Goal: Task Accomplishment & Management: Manage account settings

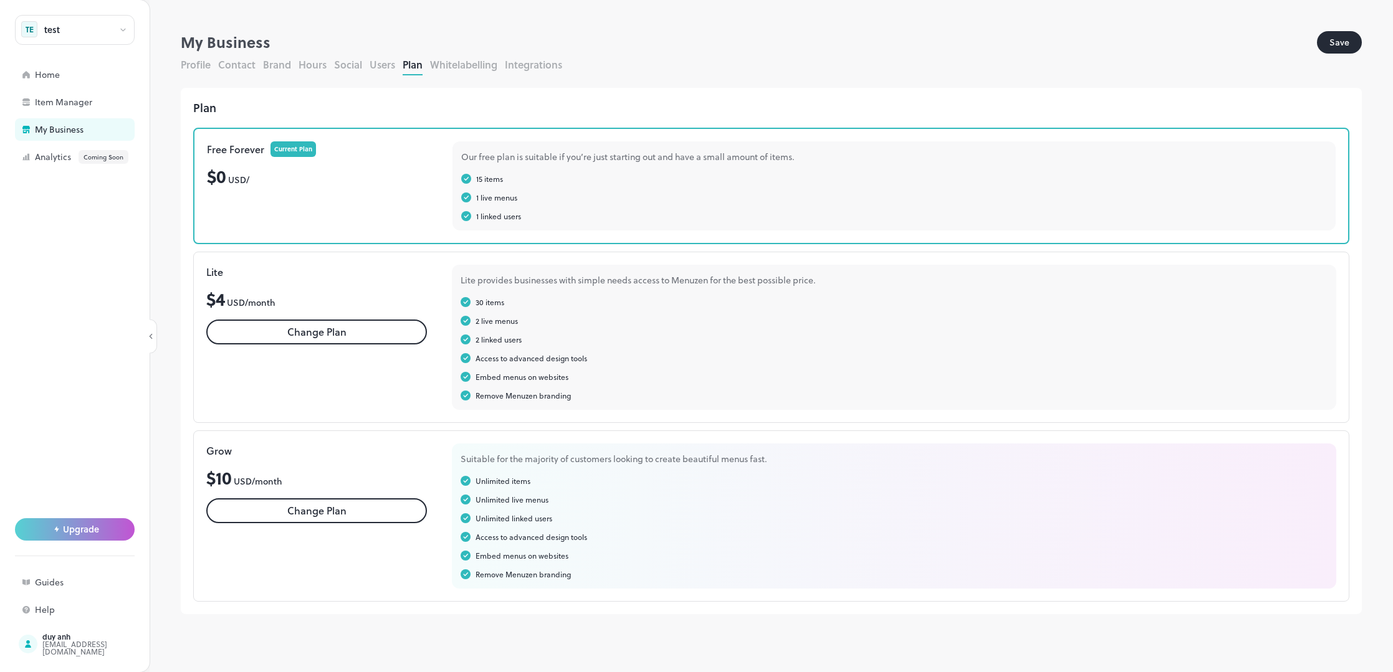
click at [342, 335] on button "Change Plan" at bounding box center [316, 332] width 221 height 25
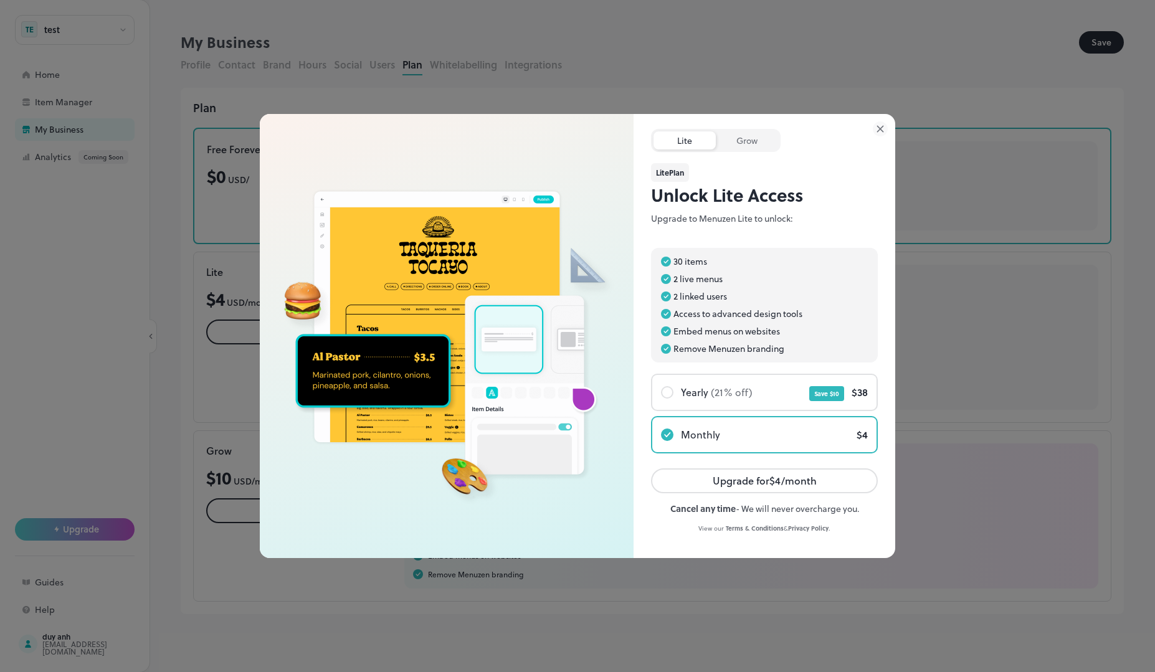
click at [881, 129] on icon at bounding box center [880, 129] width 6 height 6
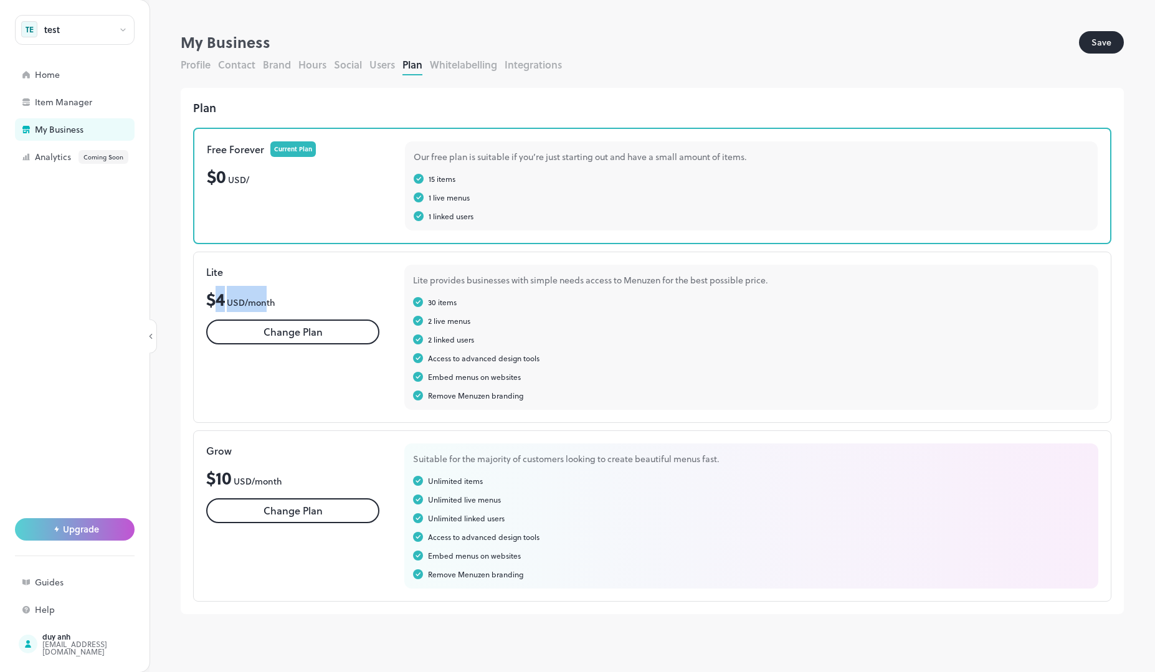
drag, startPoint x: 267, startPoint y: 300, endPoint x: 218, endPoint y: 300, distance: 48.6
click at [218, 300] on div "$ 4 USD/ month" at bounding box center [292, 299] width 173 height 26
click at [259, 304] on span "USD/ month" at bounding box center [251, 302] width 49 height 13
drag, startPoint x: 284, startPoint y: 302, endPoint x: 211, endPoint y: 300, distance: 73.6
click at [211, 300] on div "$ 4 USD/ month" at bounding box center [292, 299] width 173 height 26
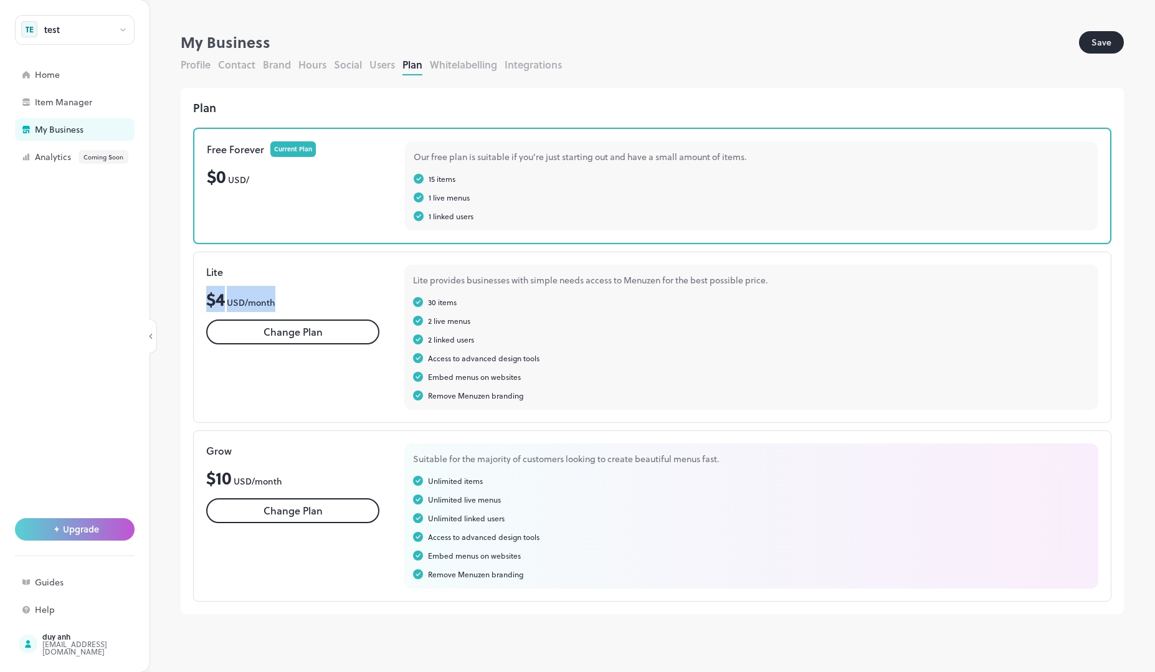
click at [287, 340] on button "Change Plan" at bounding box center [292, 332] width 173 height 25
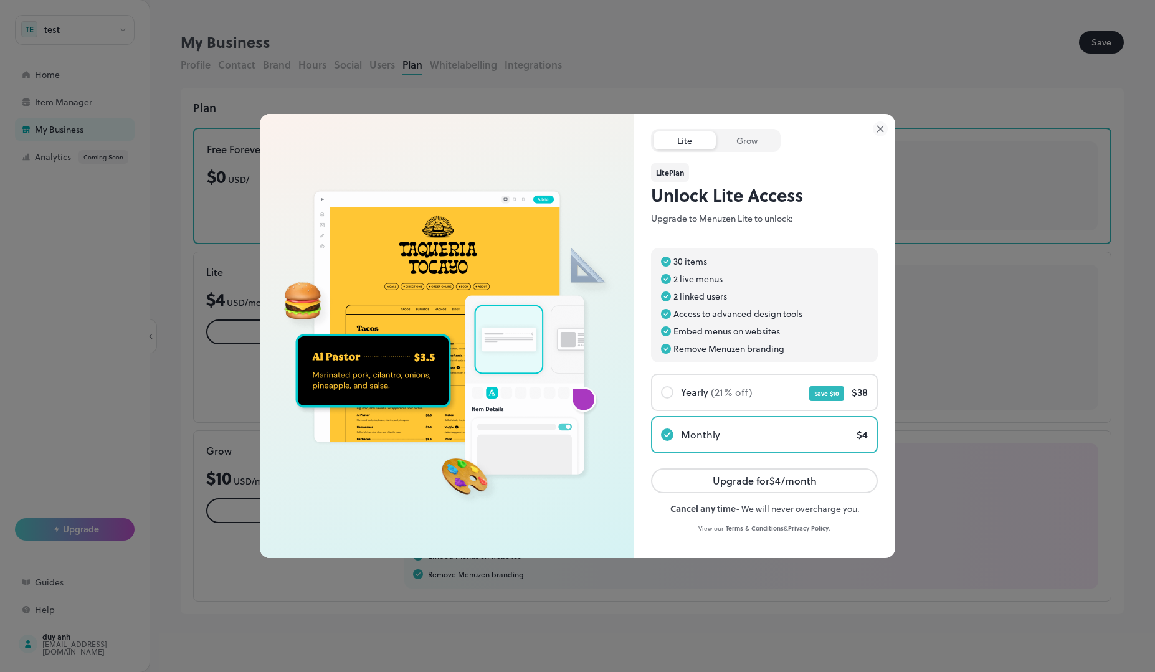
click at [879, 125] on icon at bounding box center [880, 129] width 15 height 15
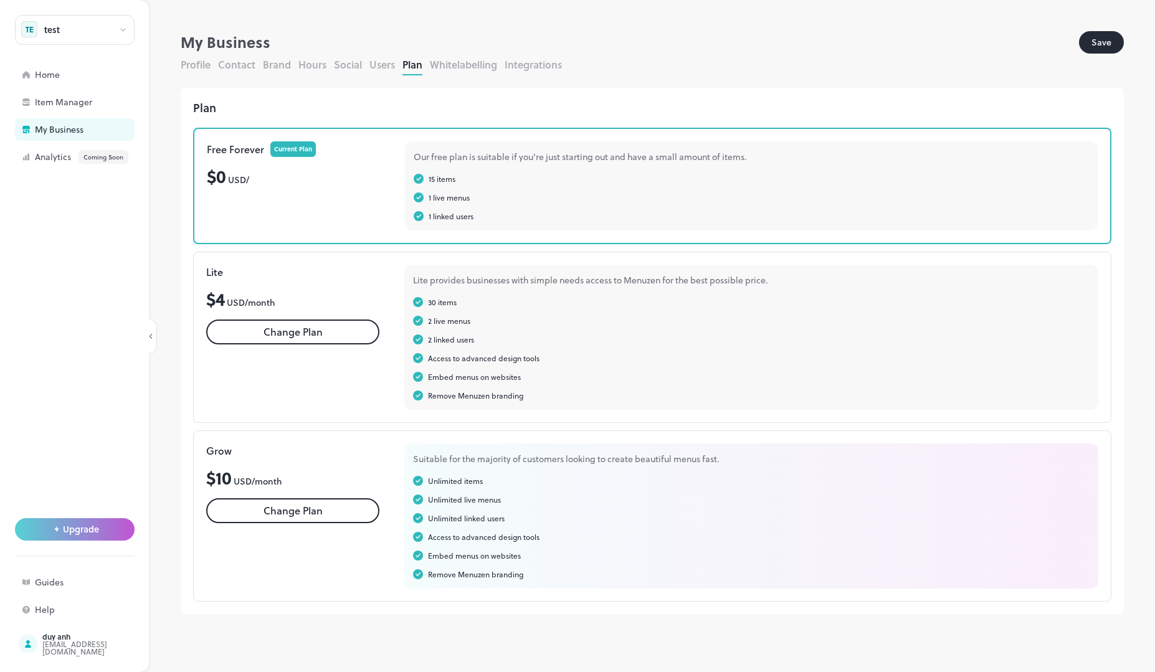
click at [333, 517] on button "Change Plan" at bounding box center [292, 511] width 173 height 25
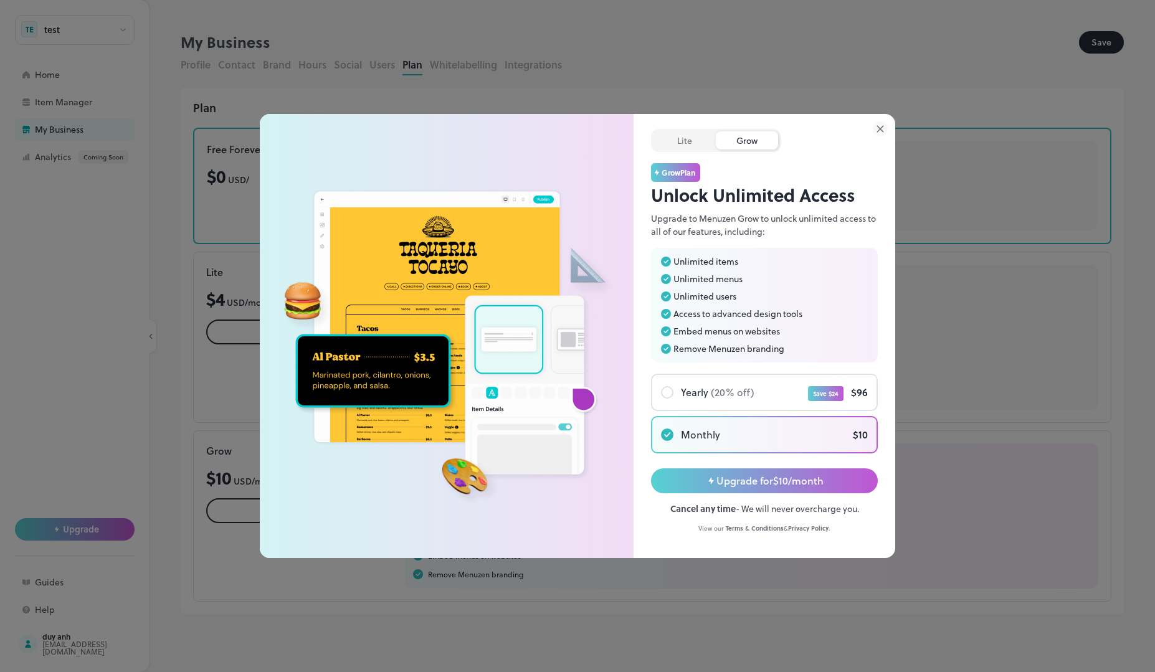
click at [883, 126] on icon at bounding box center [880, 129] width 6 height 6
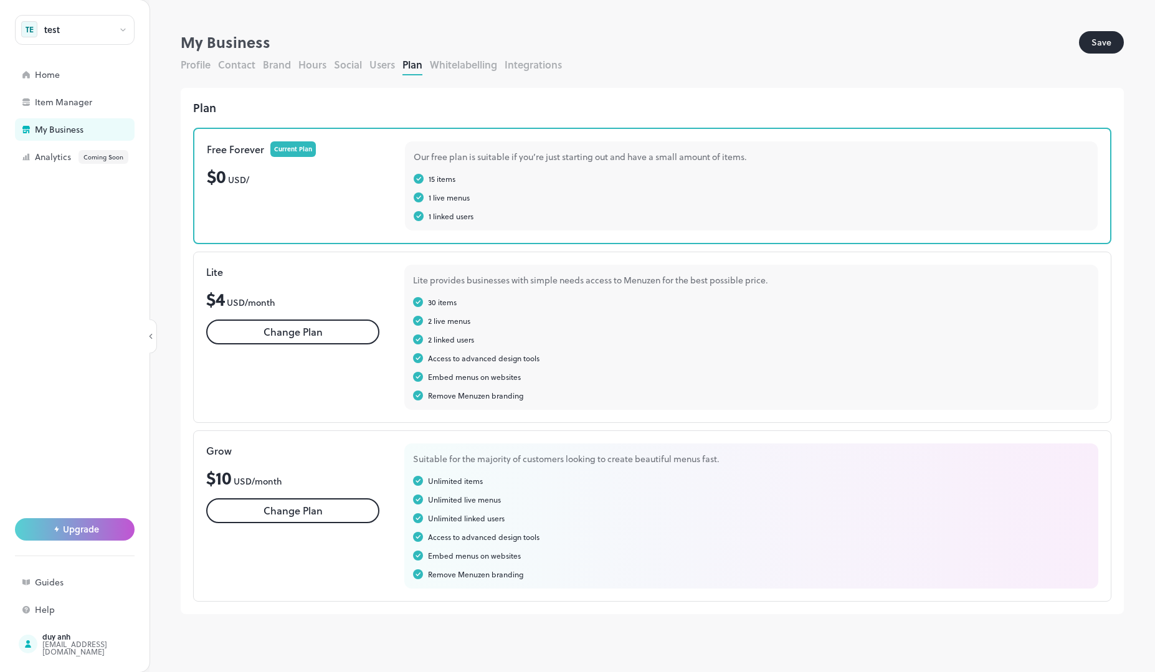
click at [468, 360] on div "Access to advanced design tools" at bounding box center [484, 358] width 112 height 11
drag, startPoint x: 468, startPoint y: 360, endPoint x: 412, endPoint y: 335, distance: 61.1
click at [468, 359] on div "Access to advanced design tools" at bounding box center [484, 358] width 112 height 11
copy div "advanced"
drag, startPoint x: 563, startPoint y: 369, endPoint x: 427, endPoint y: 379, distance: 136.8
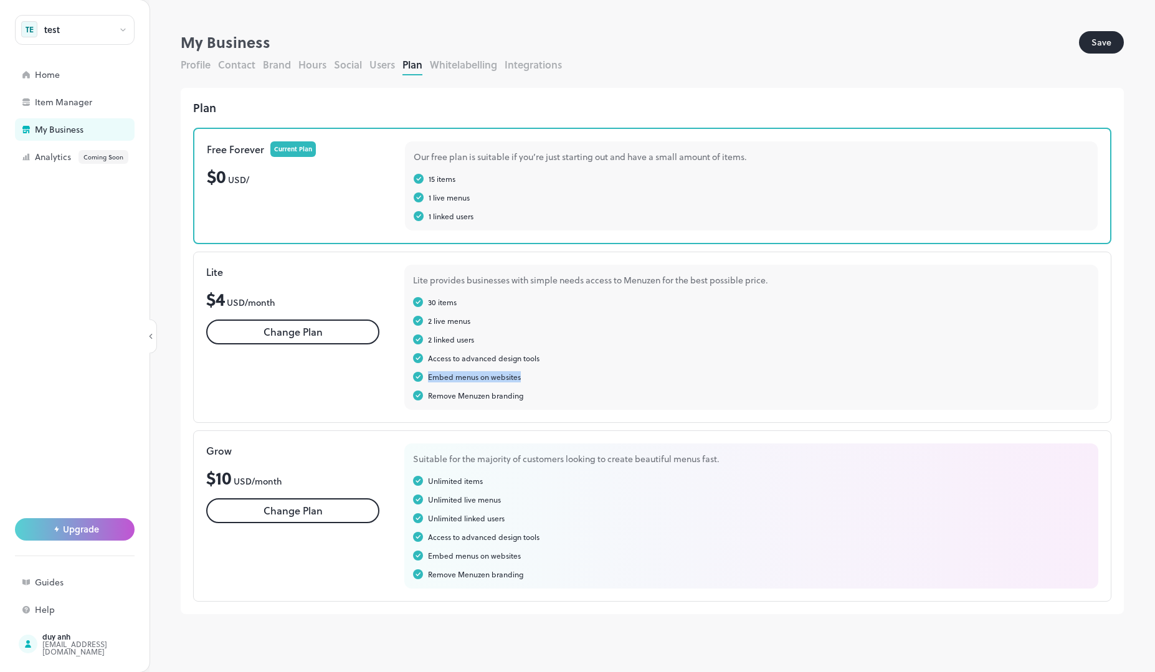
click at [427, 379] on div "30 items 2 live menus 2 linked users Access to advanced design tools Embed menu…" at bounding box center [751, 349] width 677 height 105
copy div "Embed menus on websites"
drag, startPoint x: 553, startPoint y: 396, endPoint x: 6, endPoint y: 376, distance: 546.9
click at [424, 399] on div "Remove Menuzen branding" at bounding box center [751, 395] width 677 height 11
copy div "Remove Menuzen branding"
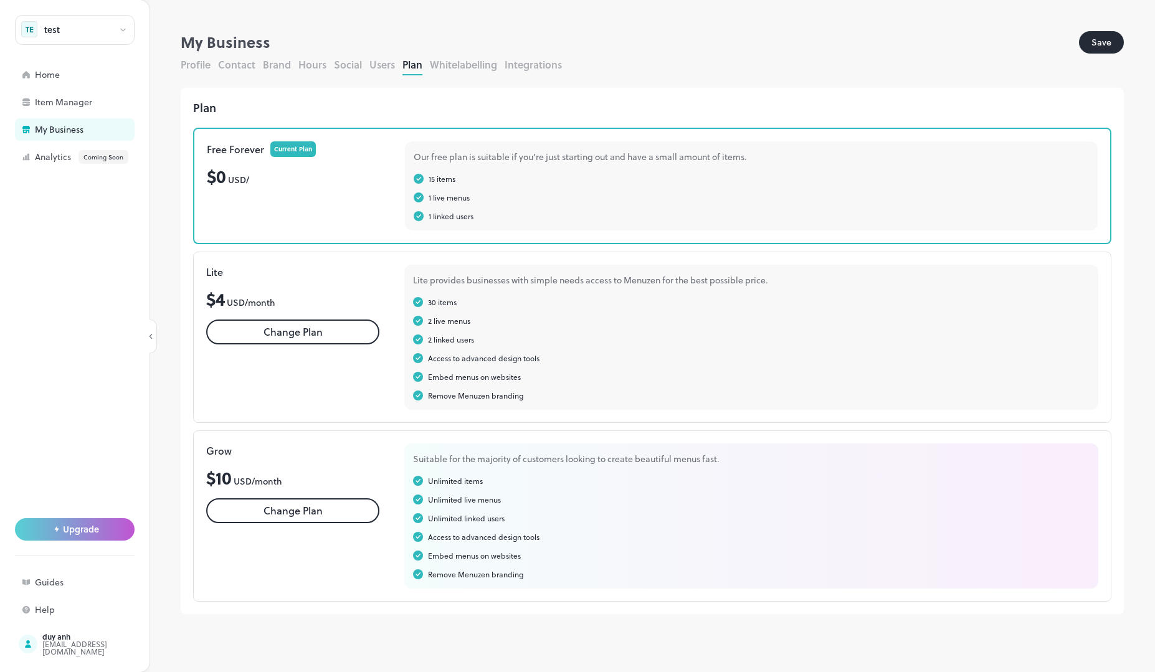
click at [578, 554] on div "Embed menus on websites" at bounding box center [751, 555] width 677 height 11
drag, startPoint x: 488, startPoint y: 477, endPoint x: 426, endPoint y: 482, distance: 61.9
click at [426, 482] on div "Unlimited items" at bounding box center [751, 481] width 677 height 11
copy div "Unlimited items"
click at [542, 573] on div "Remove Menuzen branding" at bounding box center [751, 574] width 677 height 11
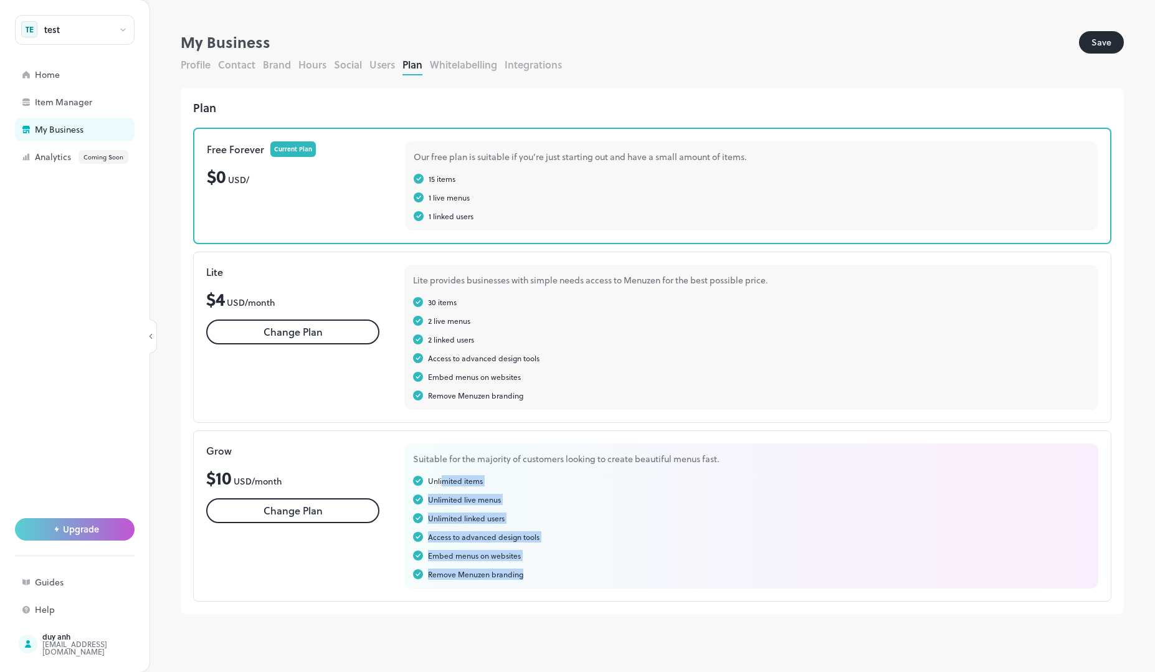
drag, startPoint x: 544, startPoint y: 580, endPoint x: 443, endPoint y: 487, distance: 137.6
click at [443, 487] on div "Suitable for the majority of customers looking to create beautiful menus fast. …" at bounding box center [751, 516] width 694 height 145
click at [493, 489] on div "Unlimited items Unlimited live menus Unlimited linked users Access to advanced …" at bounding box center [751, 528] width 677 height 105
drag, startPoint x: 519, startPoint y: 482, endPoint x: 424, endPoint y: 484, distance: 94.1
click at [424, 484] on div "Unlimited items" at bounding box center [751, 481] width 677 height 11
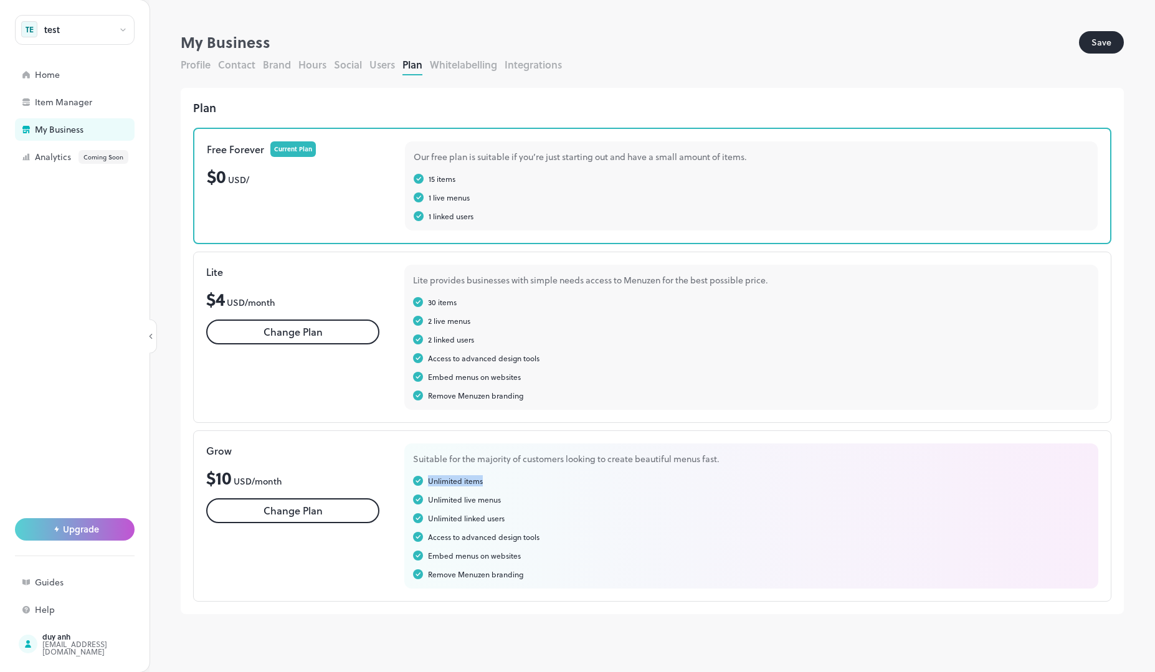
copy div "Unlimited items"
click at [493, 497] on div "Unlimited live menus" at bounding box center [464, 499] width 73 height 11
drag, startPoint x: 523, startPoint y: 496, endPoint x: 2, endPoint y: 409, distance: 527.5
click at [423, 503] on div "Unlimited live menus" at bounding box center [751, 499] width 677 height 11
copy div "Unlimited live menus"
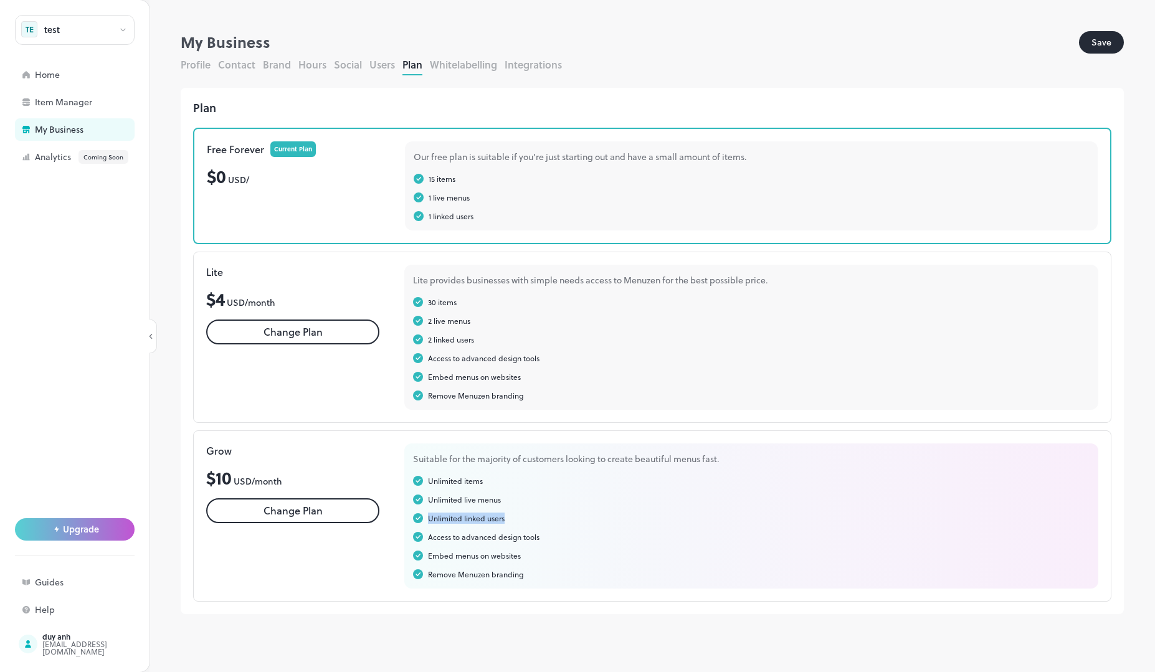
drag, startPoint x: 532, startPoint y: 522, endPoint x: 40, endPoint y: 457, distance: 496.6
click at [410, 518] on div "Suitable for the majority of customers looking to create beautiful menus fast. …" at bounding box center [751, 516] width 694 height 145
copy div "Unlimited linked users"
click at [537, 522] on div "Unlimited linked users" at bounding box center [751, 518] width 677 height 11
drag, startPoint x: 568, startPoint y: 541, endPoint x: 399, endPoint y: 543, distance: 168.3
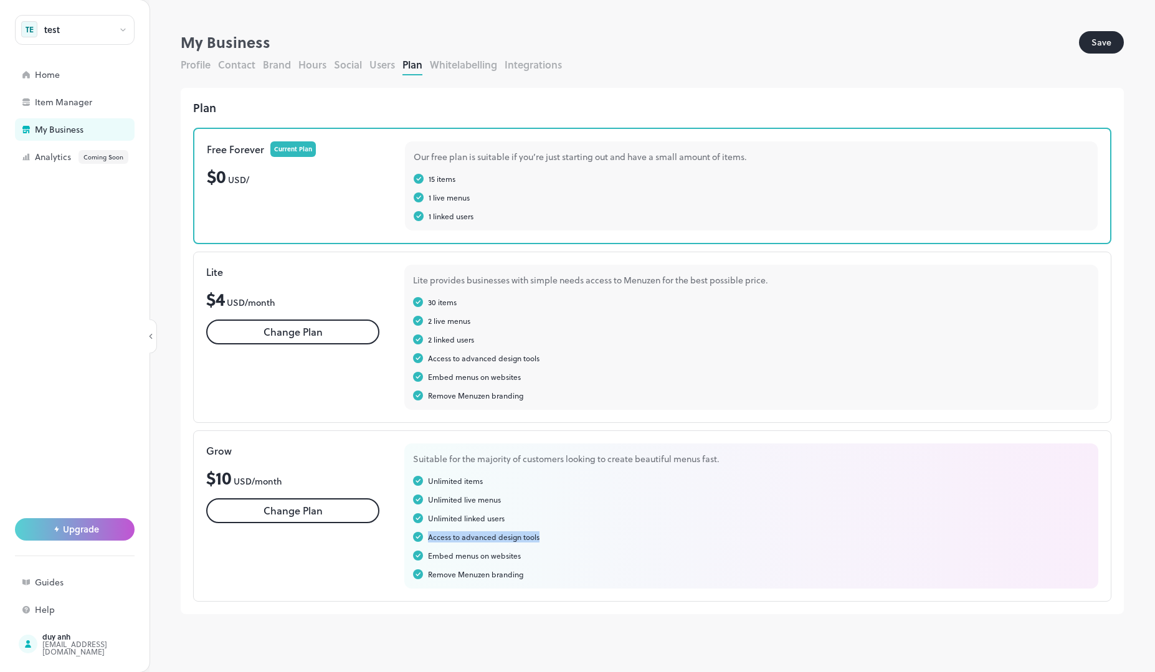
click at [399, 543] on div "Grow $ 10 USD/ month Change Plan Suitable for the majority of customers looking…" at bounding box center [652, 516] width 919 height 171
copy div "Access to advanced design tools"
click at [580, 533] on div "Access to advanced design tools" at bounding box center [751, 537] width 677 height 11
drag, startPoint x: 586, startPoint y: 537, endPoint x: 417, endPoint y: 522, distance: 170.2
click at [426, 528] on div "Unlimited items Unlimited live menus Unlimited linked users Access to advanced …" at bounding box center [751, 528] width 677 height 105
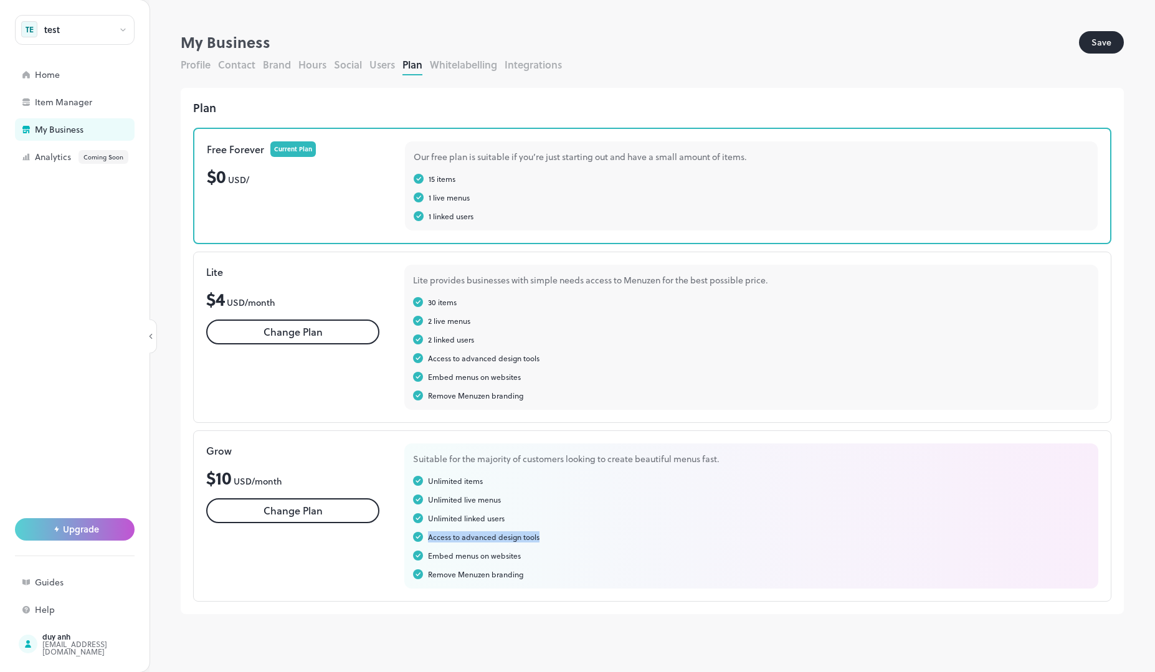
copy div "Access to advanced design tools"
click at [573, 559] on div "Embed menus on websites" at bounding box center [751, 555] width 677 height 11
drag, startPoint x: 489, startPoint y: 565, endPoint x: 425, endPoint y: 560, distance: 64.4
click at [425, 560] on div "Embed menus on websites" at bounding box center [751, 555] width 677 height 11
copy div "Embed menus on websites"
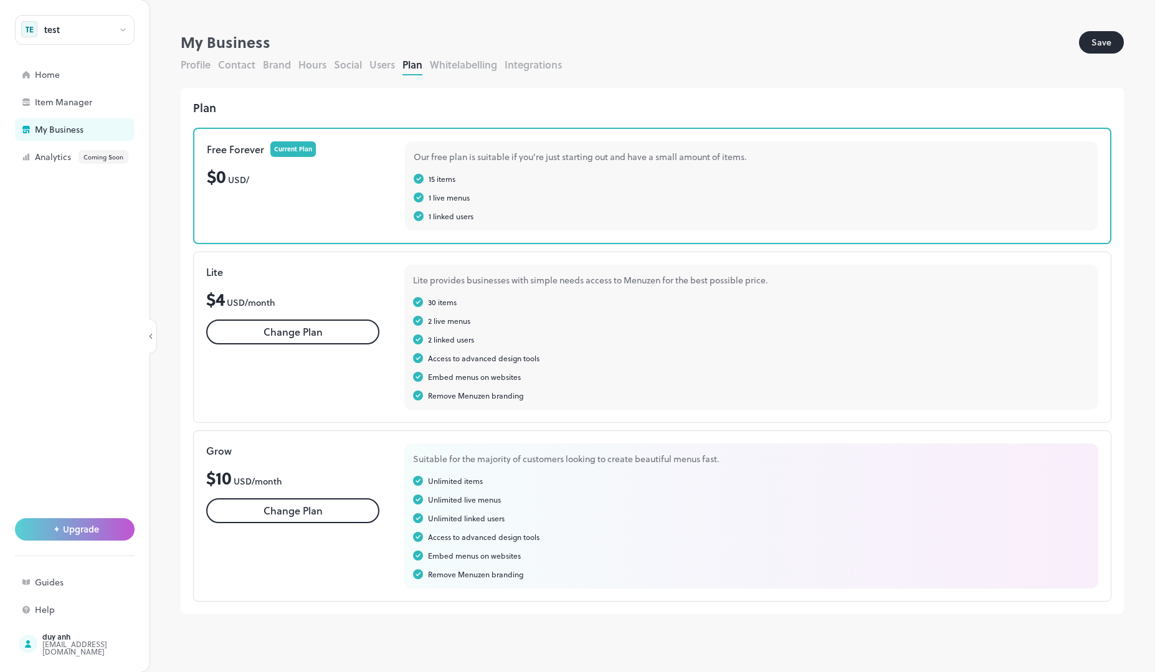
click at [548, 576] on div "Remove Menuzen branding" at bounding box center [751, 574] width 677 height 11
drag, startPoint x: 568, startPoint y: 579, endPoint x: 428, endPoint y: 581, distance: 140.2
click at [428, 581] on div "Suitable for the majority of customers looking to create beautiful menus fast. …" at bounding box center [751, 516] width 694 height 145
click at [329, 197] on div "Free Forever Current Plan $ 0 USD/" at bounding box center [293, 185] width 173 height 89
drag, startPoint x: 727, startPoint y: 156, endPoint x: 410, endPoint y: 159, distance: 317.2
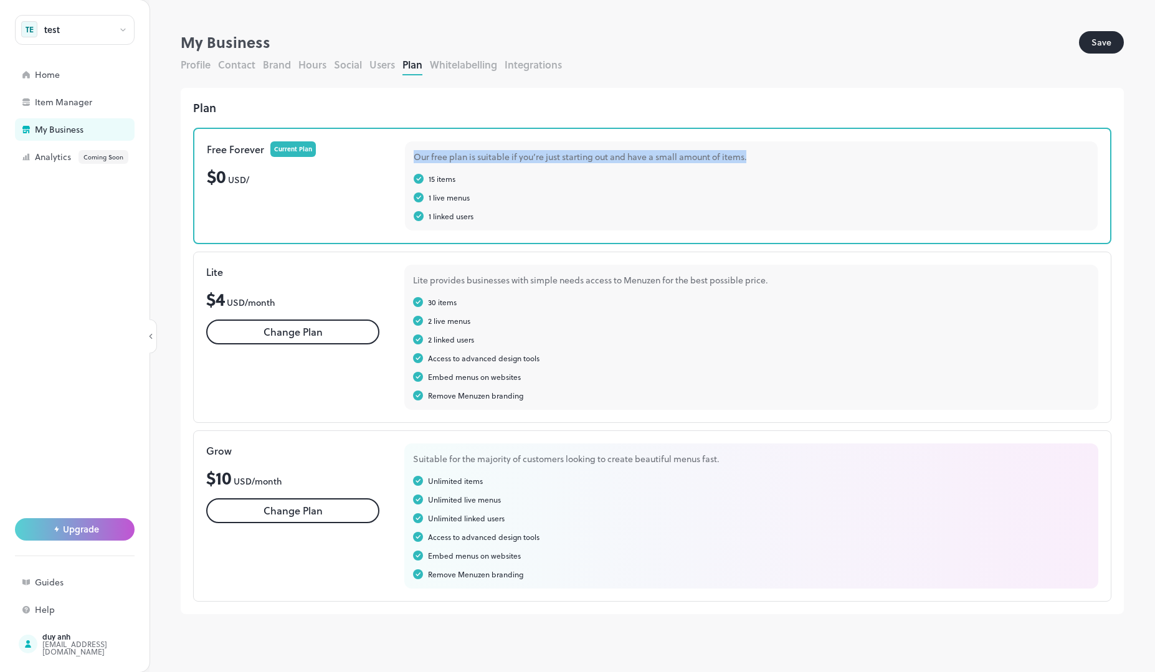
click at [410, 159] on div "Our free plan is suitable if you’re just starting out and have a small amount o…" at bounding box center [751, 185] width 693 height 89
click at [495, 180] on div "15 items" at bounding box center [752, 178] width 676 height 11
drag, startPoint x: 765, startPoint y: 157, endPoint x: 407, endPoint y: 161, distance: 357.7
click at [407, 161] on div "Our free plan is suitable if you’re just starting out and have a small amount o…" at bounding box center [751, 185] width 693 height 89
drag, startPoint x: 590, startPoint y: 302, endPoint x: 776, endPoint y: 299, distance: 185.7
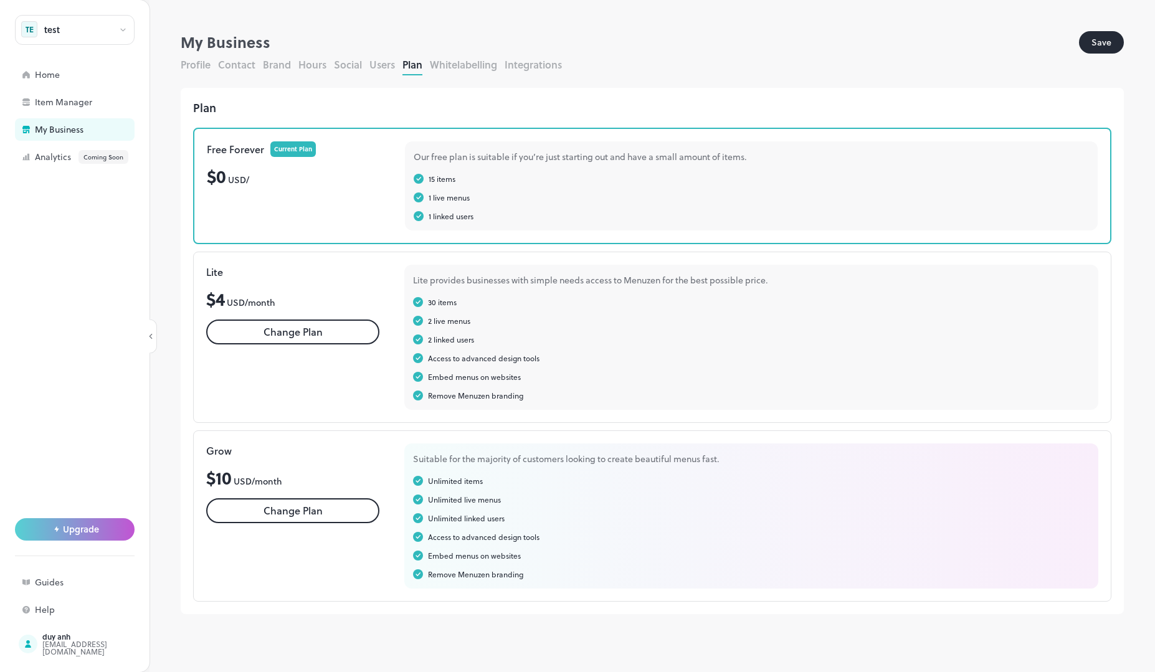
click at [593, 301] on div "30 items" at bounding box center [751, 302] width 677 height 11
drag, startPoint x: 743, startPoint y: 284, endPoint x: 398, endPoint y: 281, distance: 344.6
click at [398, 281] on div "Lite $ 4 USD/ month Change Plan Lite provides businesses with simple needs acce…" at bounding box center [652, 337] width 919 height 171
click at [770, 461] on div "Suitable for the majority of customers looking to create beautiful menus fast." at bounding box center [751, 458] width 677 height 13
drag, startPoint x: 788, startPoint y: 461, endPoint x: 384, endPoint y: 464, distance: 404.5
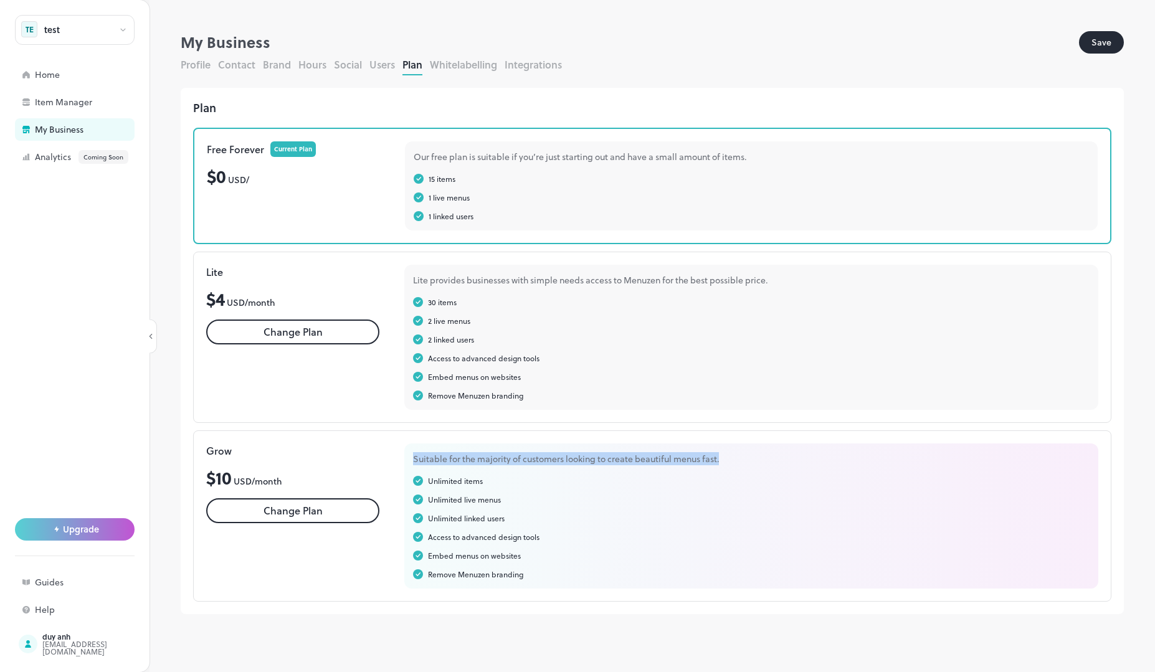
click at [384, 464] on div "Grow $ 10 USD/ month Change Plan Suitable for the majority of customers looking…" at bounding box center [652, 516] width 919 height 171
click at [737, 486] on div "Unlimited items" at bounding box center [751, 481] width 677 height 11
drag, startPoint x: 723, startPoint y: 464, endPoint x: 737, endPoint y: 462, distance: 13.8
click at [723, 464] on div "Suitable for the majority of customers looking to create beautiful menus fast." at bounding box center [751, 458] width 677 height 13
drag, startPoint x: 737, startPoint y: 462, endPoint x: 411, endPoint y: 463, distance: 325.3
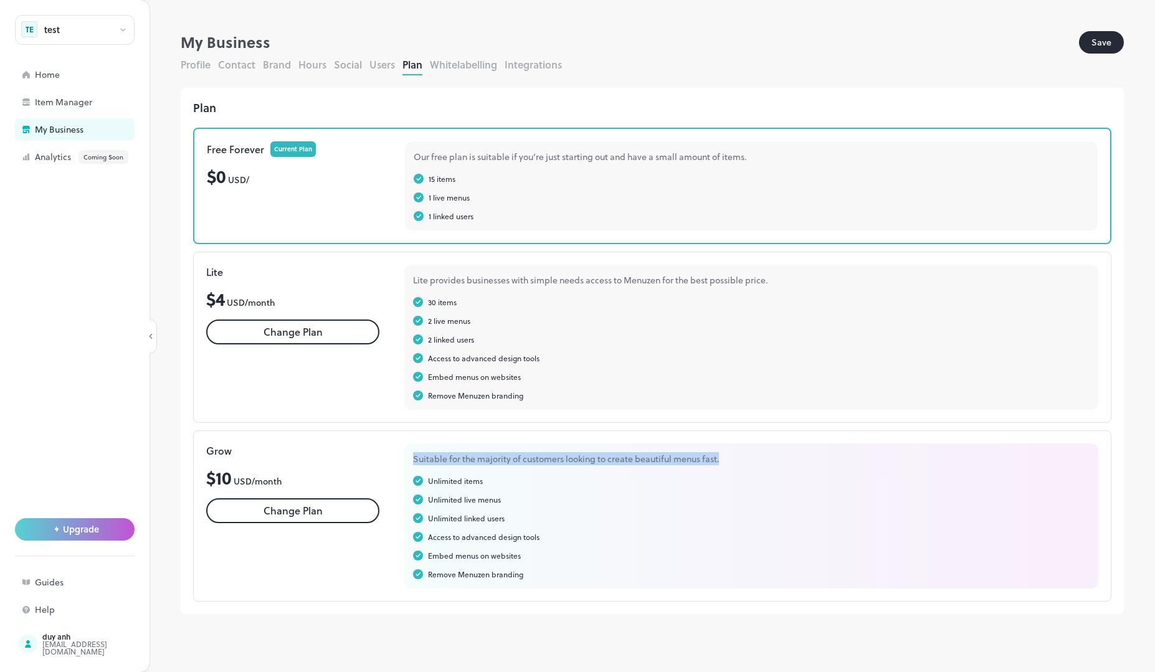
click at [411, 463] on div "Suitable for the majority of customers looking to create beautiful menus fast. …" at bounding box center [751, 516] width 694 height 145
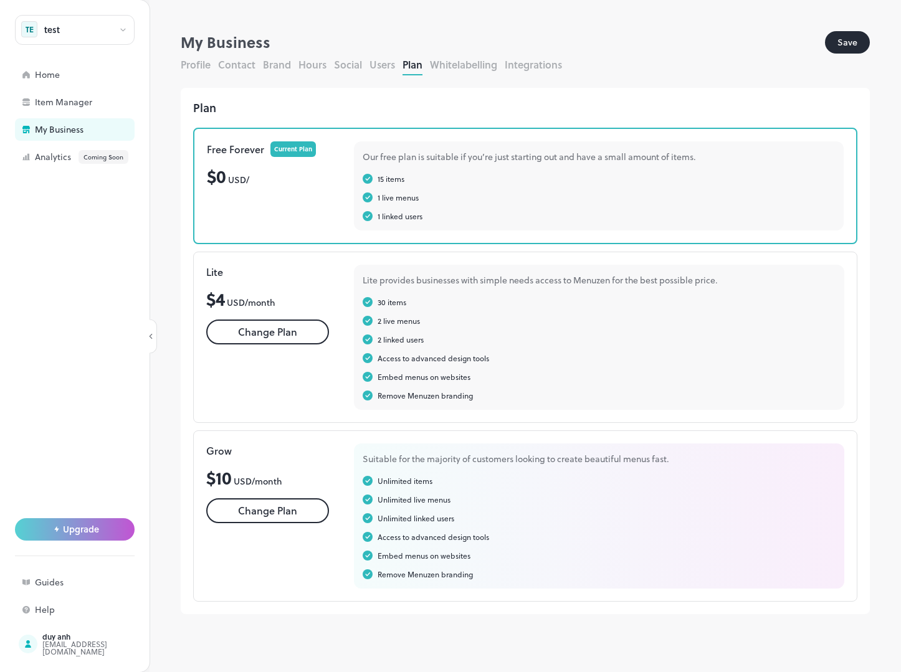
click at [400, 214] on div "1 linked users" at bounding box center [400, 216] width 45 height 11
click at [851, 44] on button "Save" at bounding box center [847, 42] width 45 height 22
click at [796, 383] on div "30 items 2 live menus 2 linked users Access to advanced design tools Embed menu…" at bounding box center [599, 349] width 473 height 105
click at [535, 63] on button "Integrations" at bounding box center [533, 64] width 57 height 14
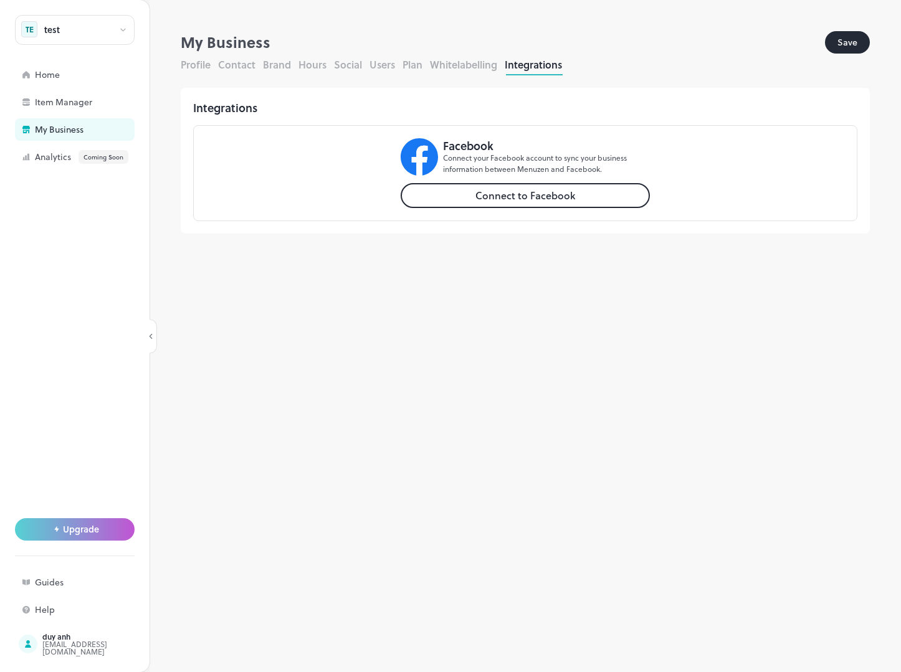
click at [81, 528] on span "Upgrade" at bounding box center [81, 530] width 36 height 10
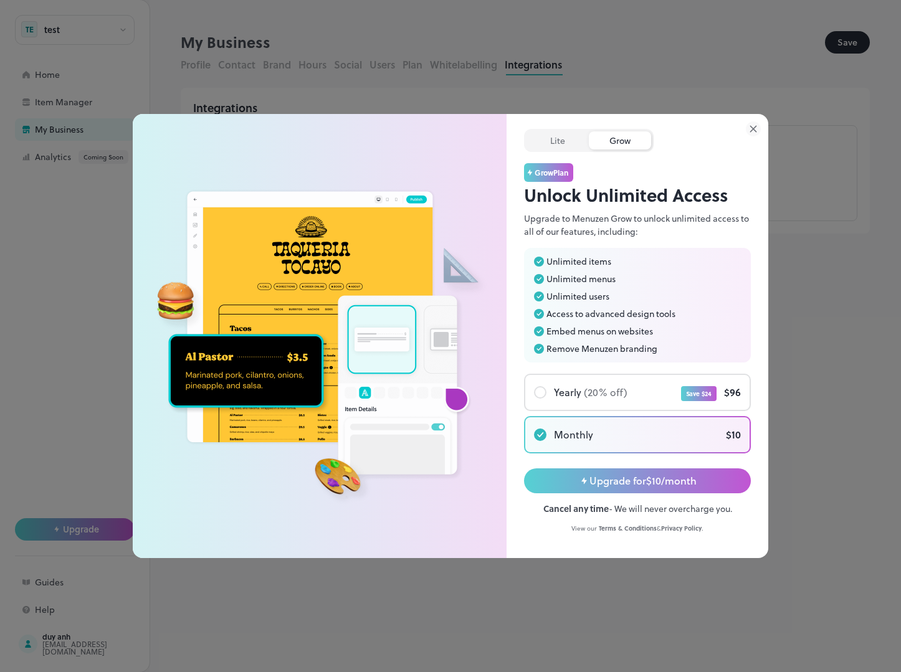
click at [750, 127] on icon at bounding box center [753, 129] width 15 height 15
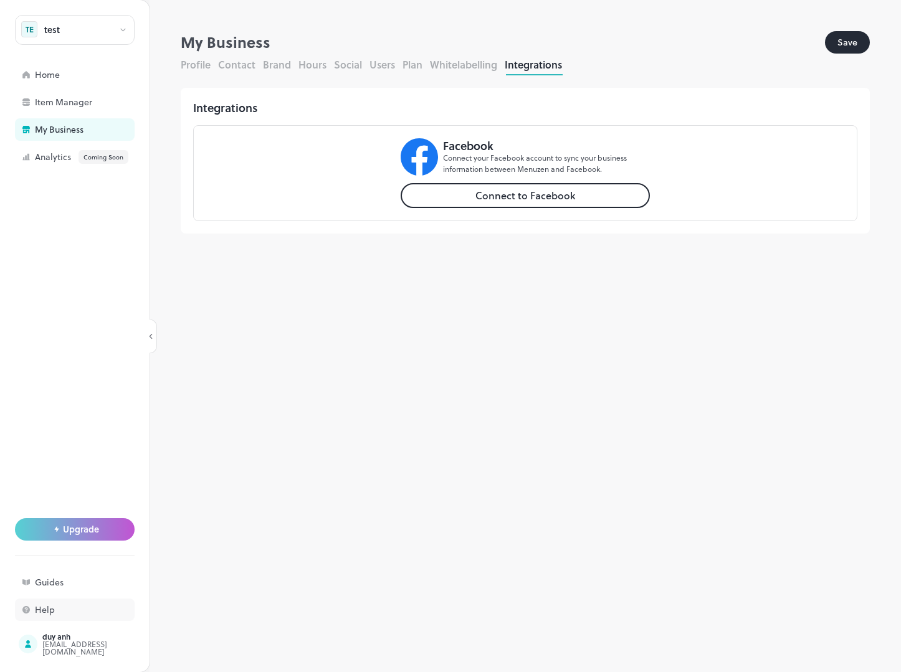
click at [58, 607] on div "Help" at bounding box center [97, 610] width 125 height 9
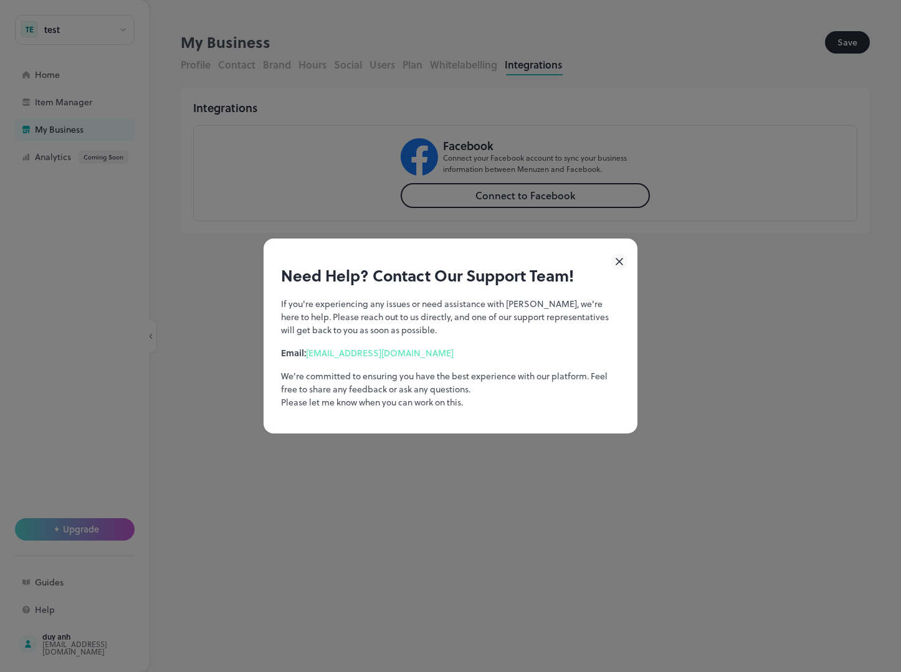
click at [619, 259] on icon at bounding box center [619, 262] width 16 height 16
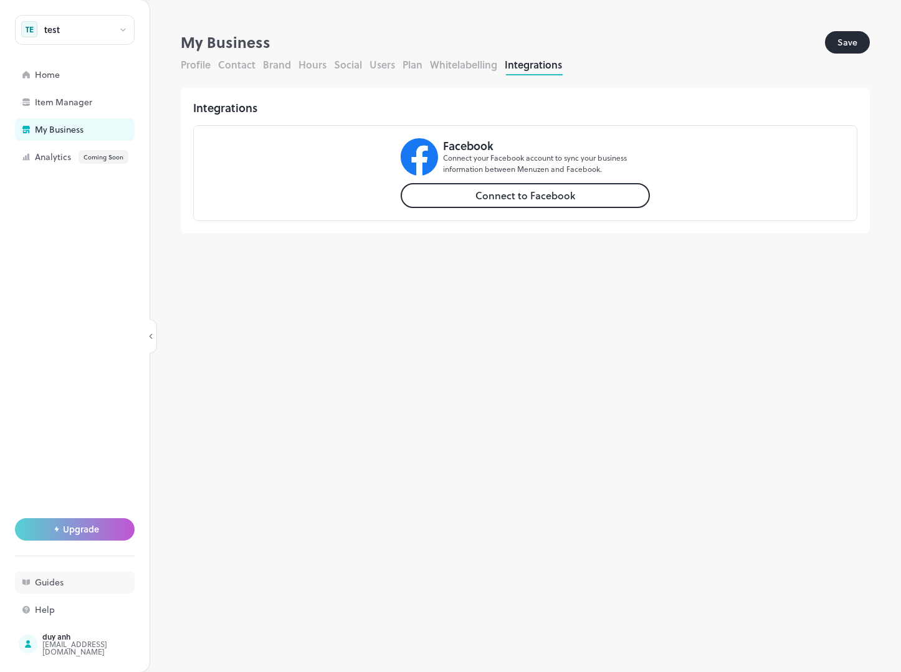
click at [96, 581] on div "Guides" at bounding box center [97, 582] width 125 height 9
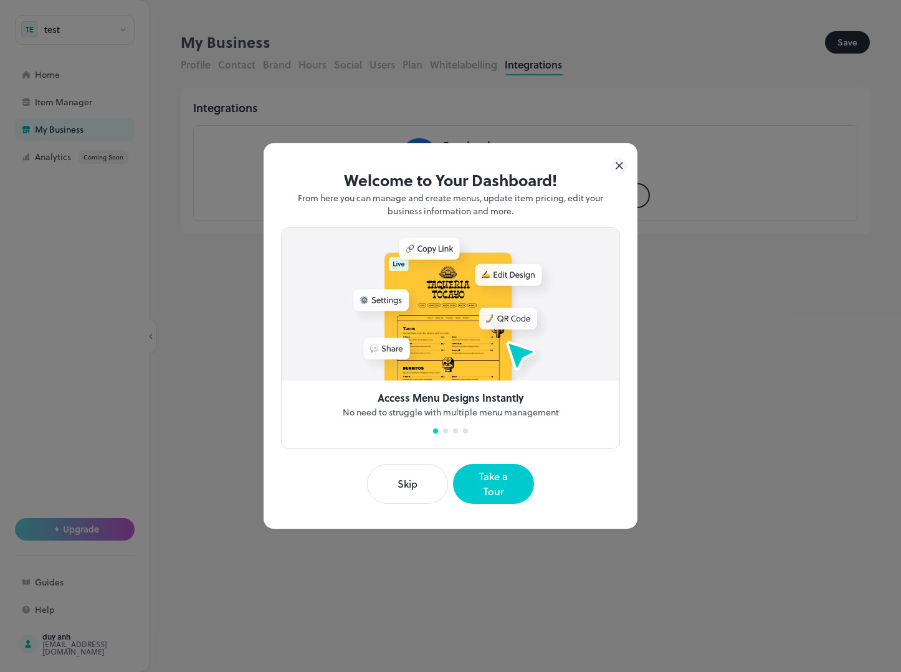
click at [628, 170] on div "Welcome to Your Dashboard! From here you can manage and create menus, update it…" at bounding box center [451, 336] width 374 height 386
click at [621, 173] on icon at bounding box center [619, 166] width 16 height 16
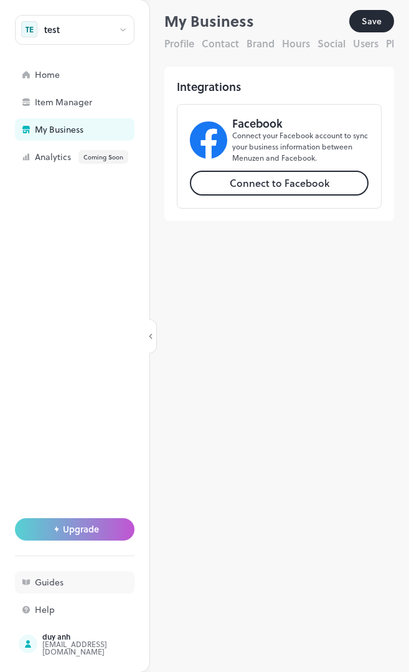
click at [59, 590] on div "Guides" at bounding box center [75, 582] width 120 height 22
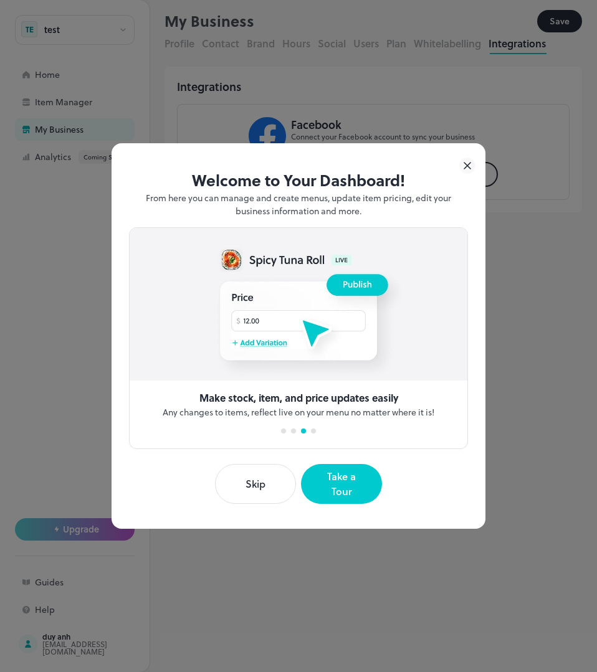
click at [469, 174] on icon at bounding box center [467, 166] width 16 height 16
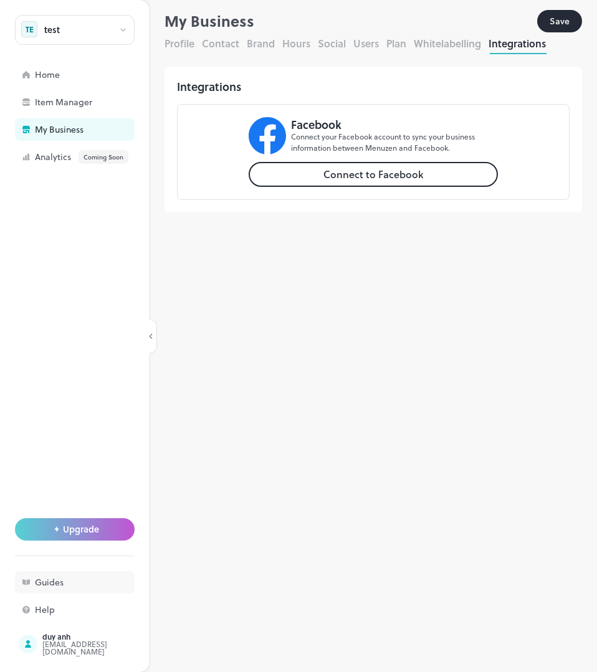
click at [65, 584] on div "Guides" at bounding box center [97, 582] width 125 height 9
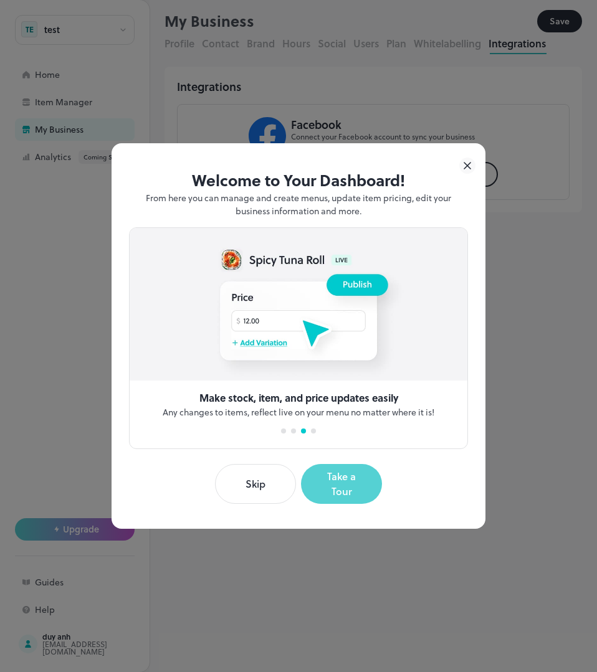
click at [333, 480] on button "Take a Tour" at bounding box center [341, 484] width 81 height 40
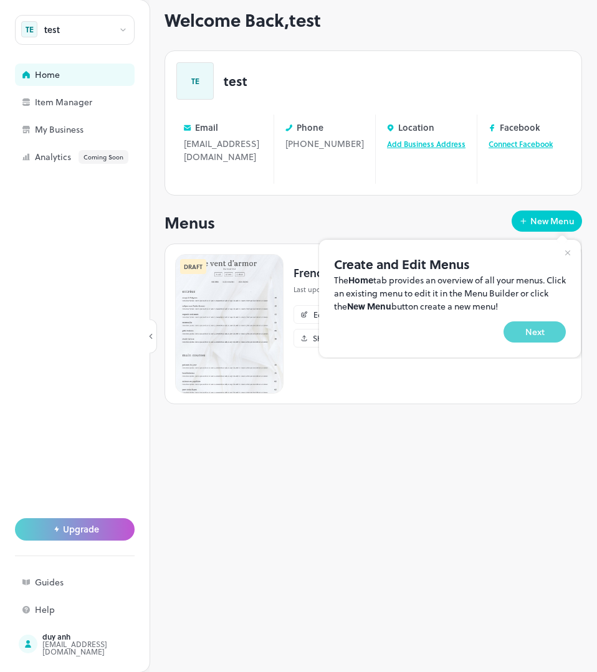
click at [538, 332] on button "Next" at bounding box center [535, 332] width 62 height 21
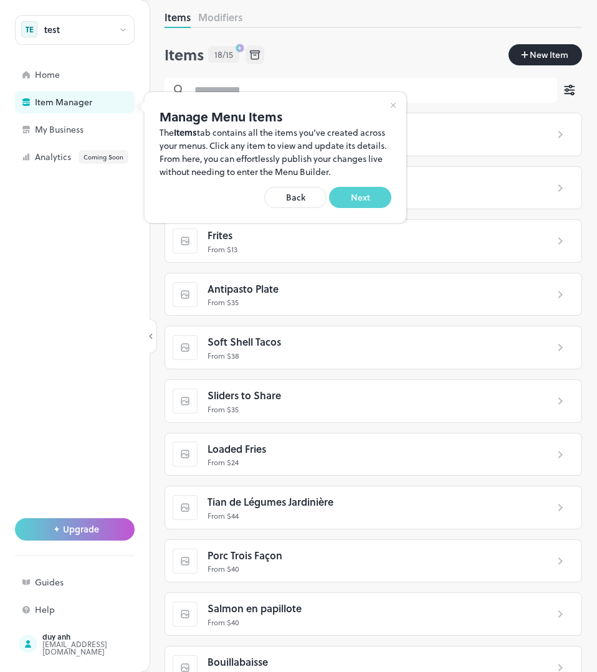
click at [355, 195] on button "Next" at bounding box center [360, 197] width 62 height 21
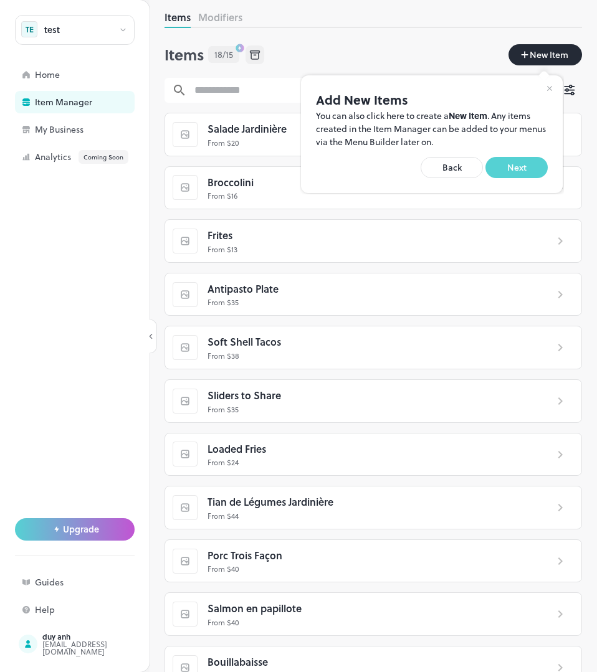
click at [515, 171] on button "Next" at bounding box center [516, 167] width 62 height 21
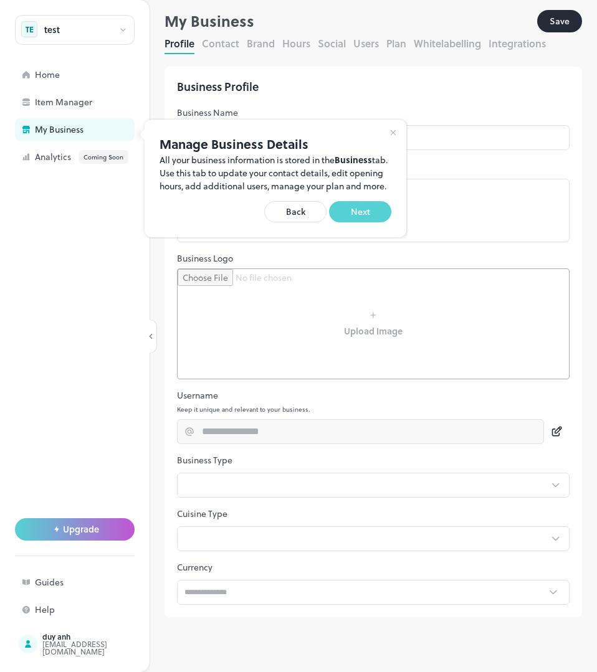
click at [361, 222] on button "Next" at bounding box center [360, 211] width 62 height 21
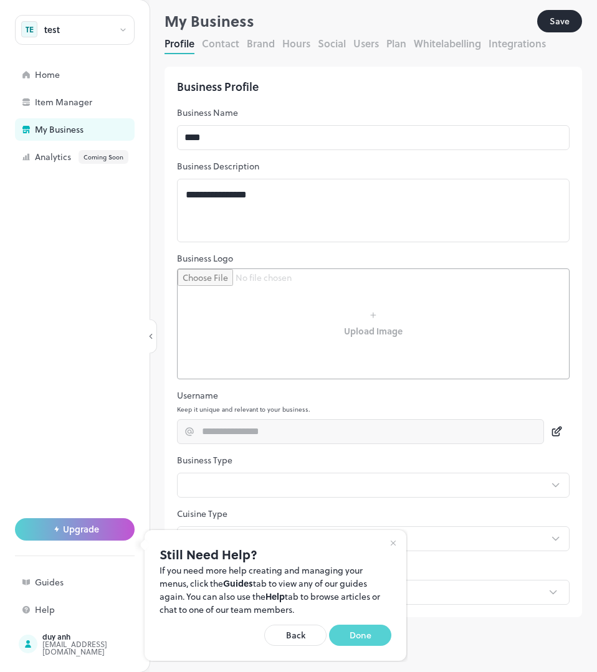
click at [366, 639] on button "Done" at bounding box center [360, 635] width 62 height 21
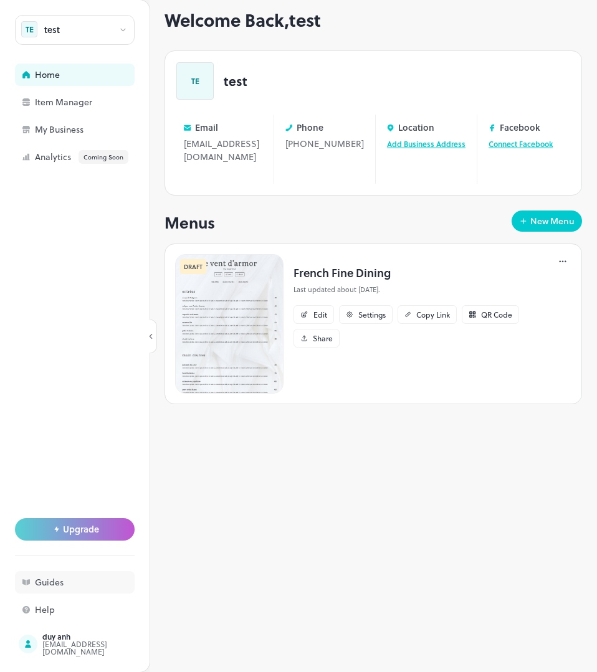
click at [87, 586] on div "Guides" at bounding box center [97, 582] width 125 height 9
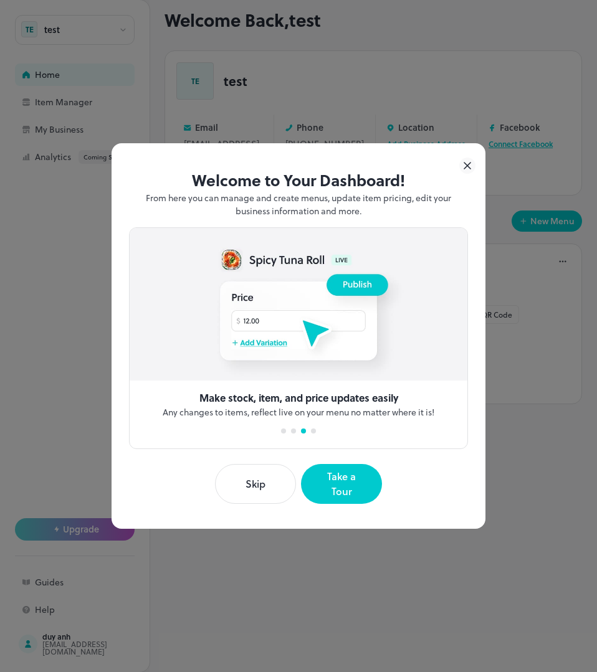
click at [136, 557] on div "Welcome to Your Dashboard! From here you can manage and create menus, update it…" at bounding box center [298, 336] width 597 height 672
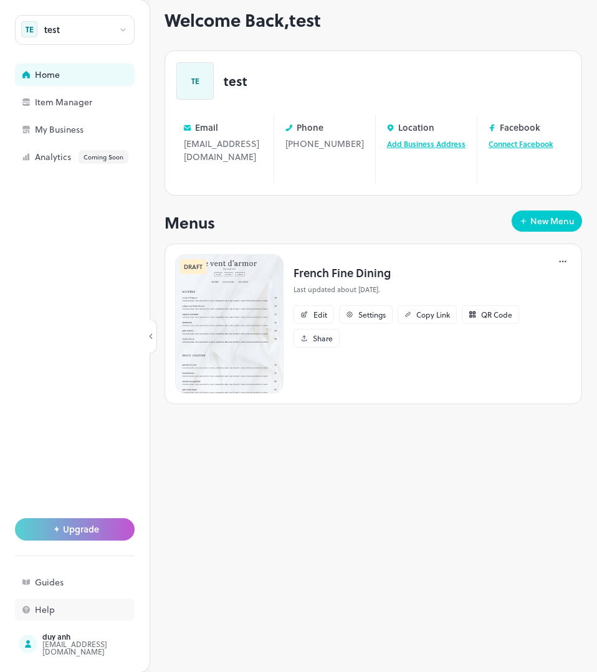
click at [65, 613] on div "Help" at bounding box center [97, 610] width 125 height 9
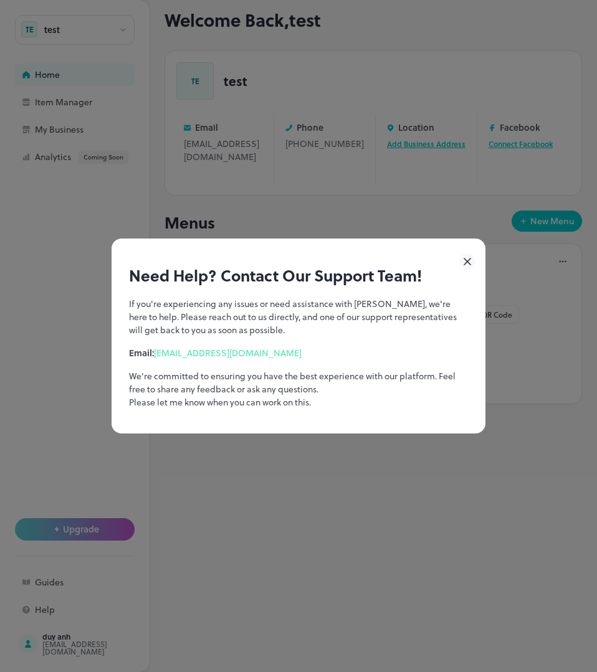
click at [470, 259] on icon at bounding box center [467, 262] width 6 height 6
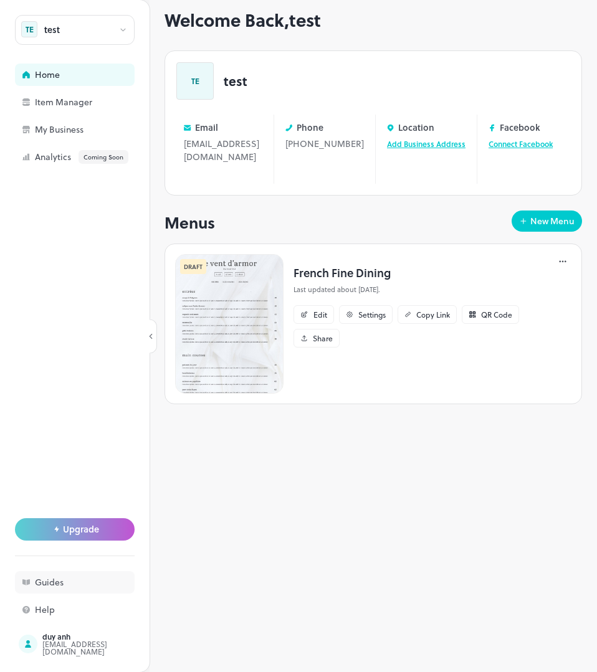
click at [74, 587] on div "Guides" at bounding box center [75, 582] width 120 height 22
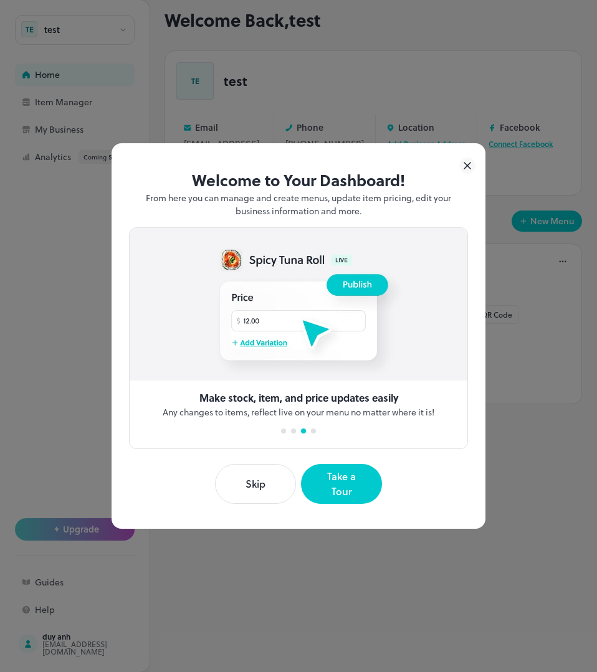
click at [464, 174] on icon at bounding box center [467, 166] width 16 height 16
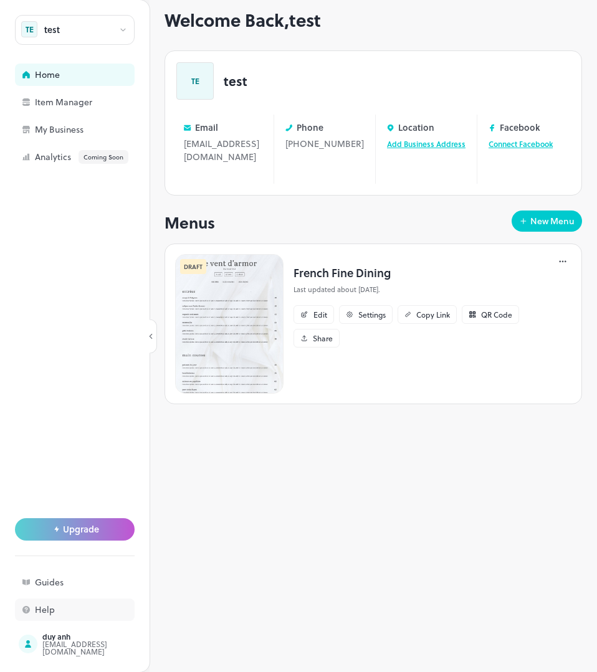
click at [64, 611] on div "Help" at bounding box center [97, 610] width 125 height 9
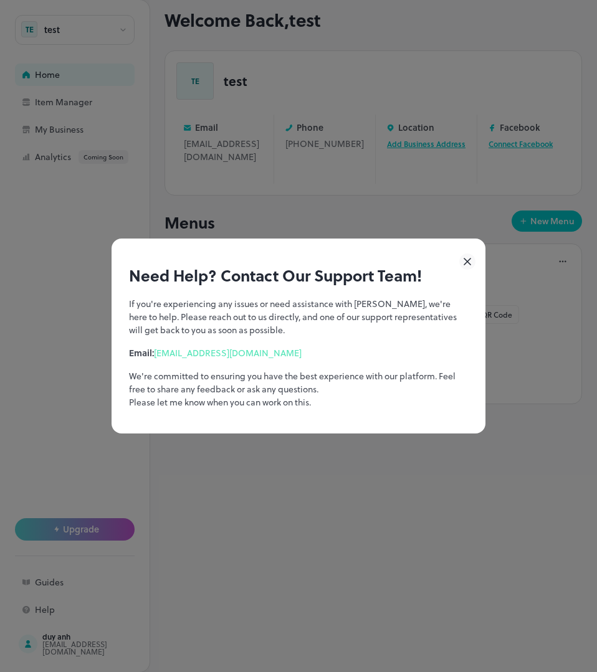
drag, startPoint x: 423, startPoint y: 300, endPoint x: 431, endPoint y: 281, distance: 20.9
click at [423, 300] on p "If you're experiencing any issues or need assistance with [PERSON_NAME], we're …" at bounding box center [298, 316] width 339 height 39
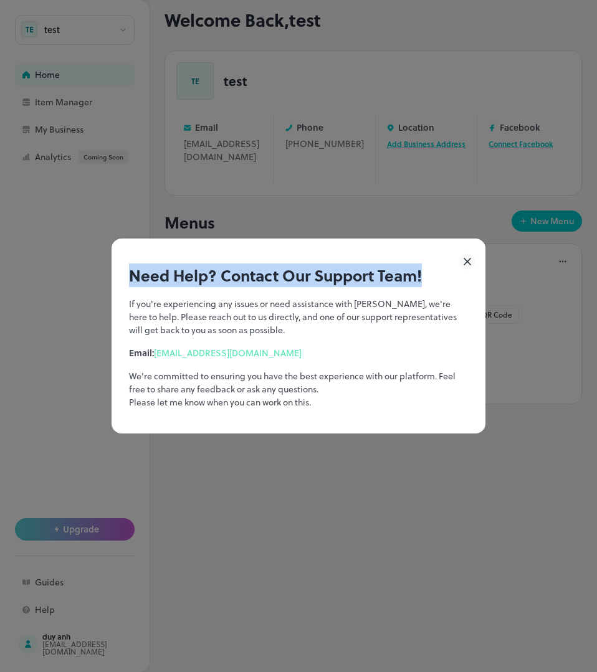
drag, startPoint x: 431, startPoint y: 277, endPoint x: 118, endPoint y: 288, distance: 312.4
click at [118, 288] on div "Need Help? Contact Our Support Team! If you're experiencing any issues or need …" at bounding box center [299, 336] width 374 height 195
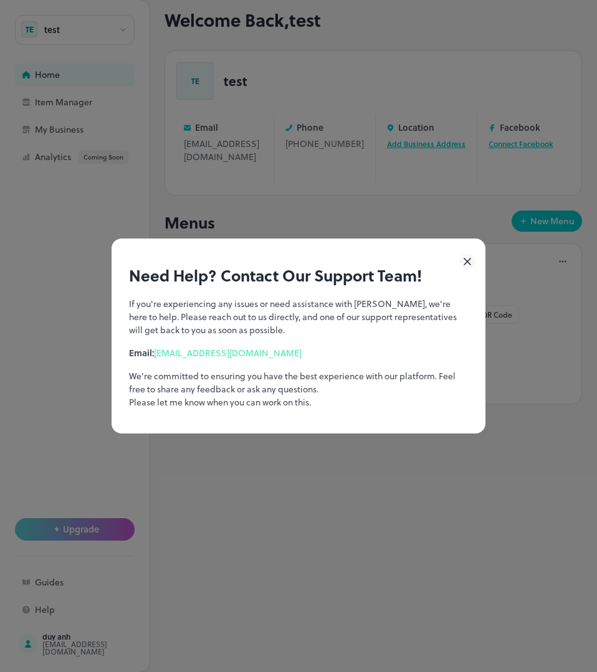
click at [267, 332] on p "If you're experiencing any issues or need assistance with [PERSON_NAME], we're …" at bounding box center [298, 316] width 339 height 39
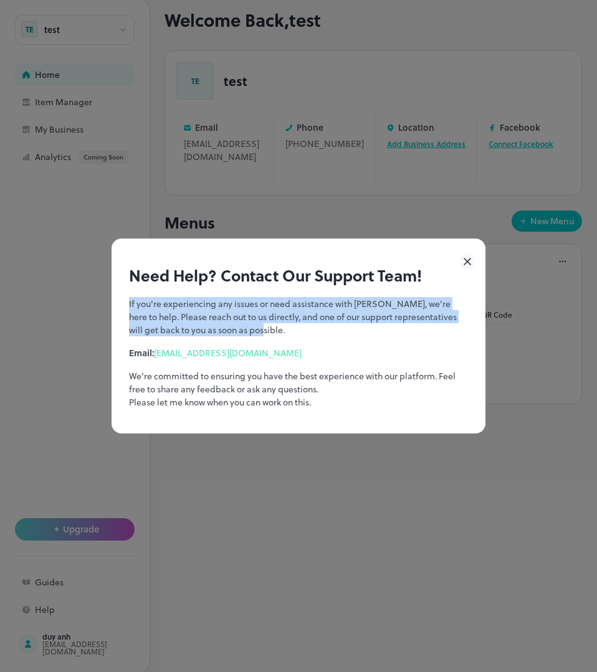
drag, startPoint x: 281, startPoint y: 326, endPoint x: 115, endPoint y: 305, distance: 167.7
click at [115, 305] on div "Need Help? Contact Our Support Team! If you're experiencing any issues or need …" at bounding box center [299, 336] width 374 height 195
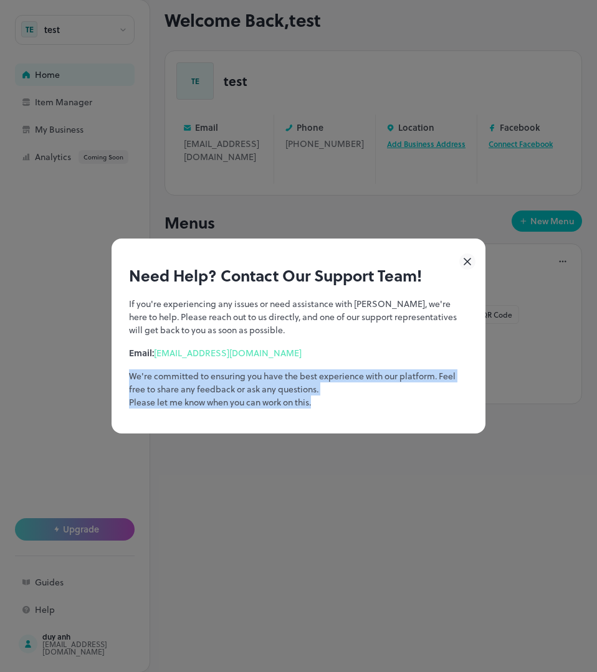
drag, startPoint x: 370, startPoint y: 404, endPoint x: 110, endPoint y: 379, distance: 261.1
click at [110, 379] on div "Need Help? Contact Our Support Team! If you're experiencing any issues or need …" at bounding box center [298, 336] width 597 height 672
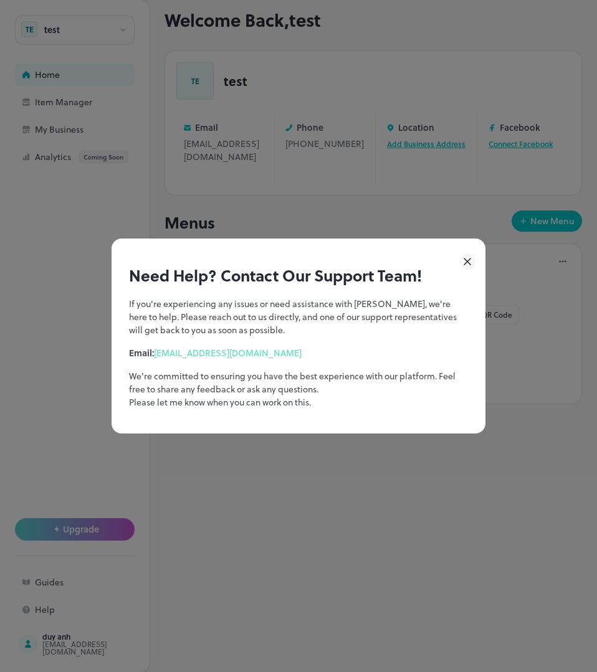
click at [317, 307] on p "If you're experiencing any issues or need assistance with [PERSON_NAME], we're …" at bounding box center [298, 316] width 339 height 39
